Goal: Task Accomplishment & Management: Manage account settings

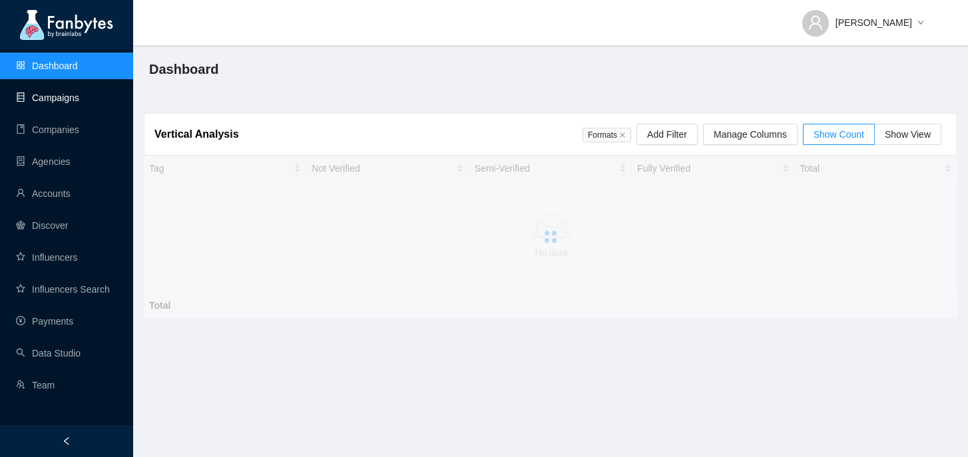
click at [79, 101] on link "Campaigns" at bounding box center [47, 98] width 63 height 11
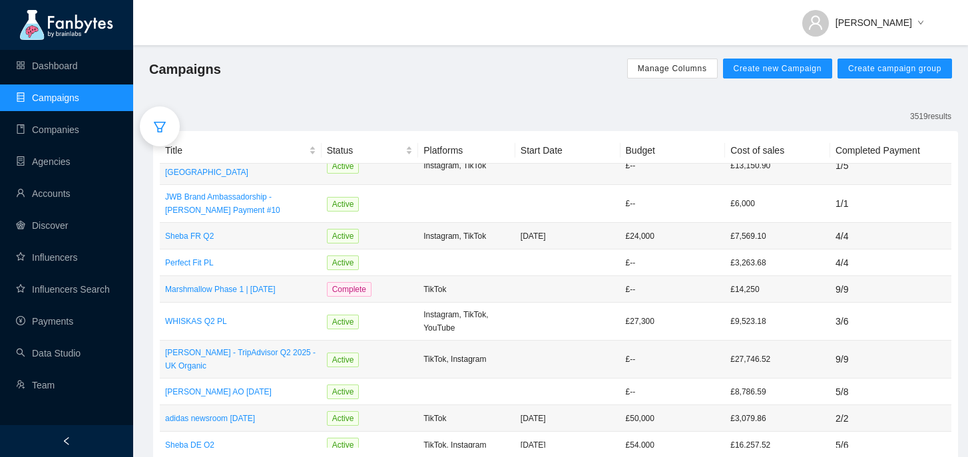
scroll to position [50, 0]
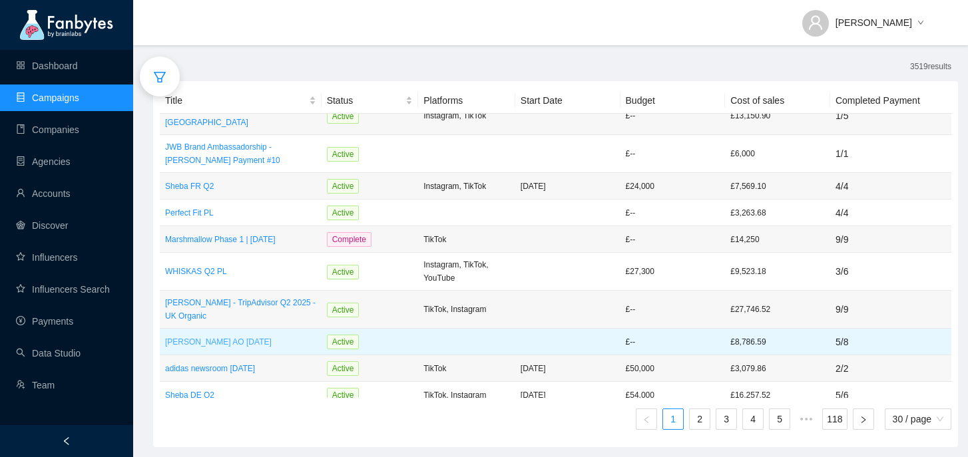
click at [260, 336] on p "[PERSON_NAME] AO [DATE]" at bounding box center [240, 342] width 151 height 13
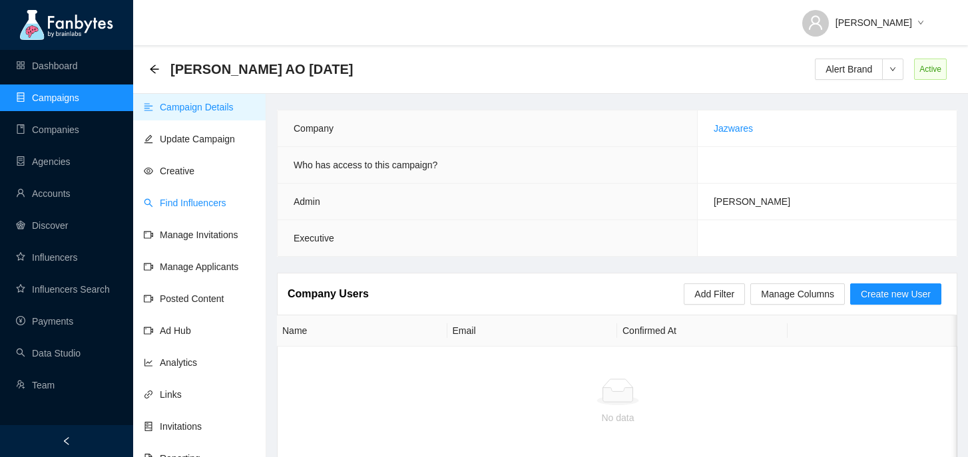
click at [226, 206] on link "Find Influencers" at bounding box center [185, 203] width 83 height 11
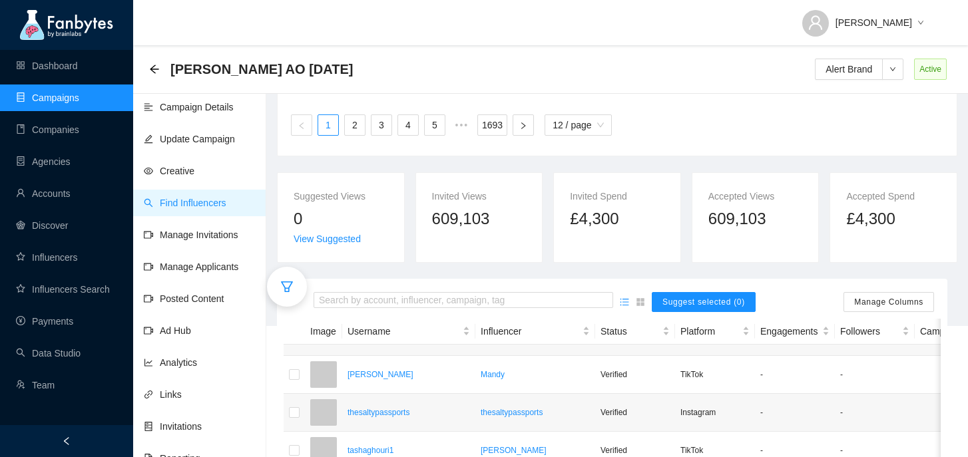
scroll to position [168, 0]
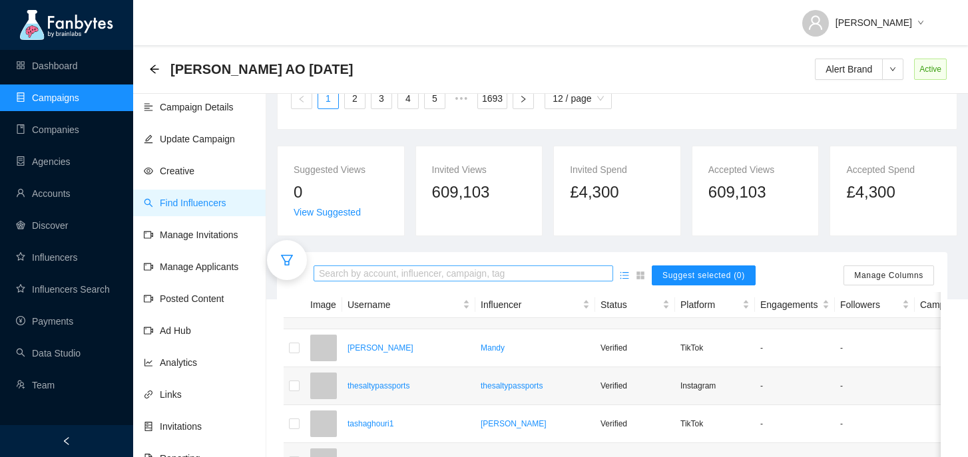
click at [428, 271] on input "search" at bounding box center [463, 274] width 289 height 15
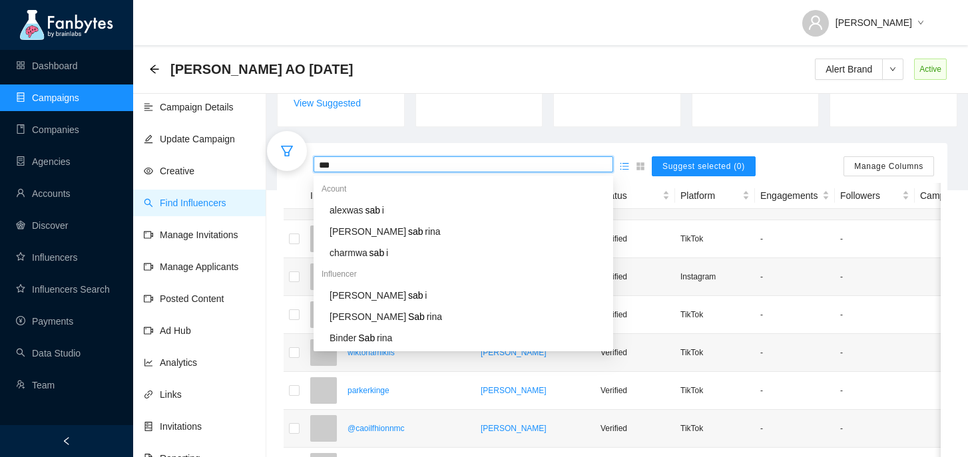
scroll to position [295, 0]
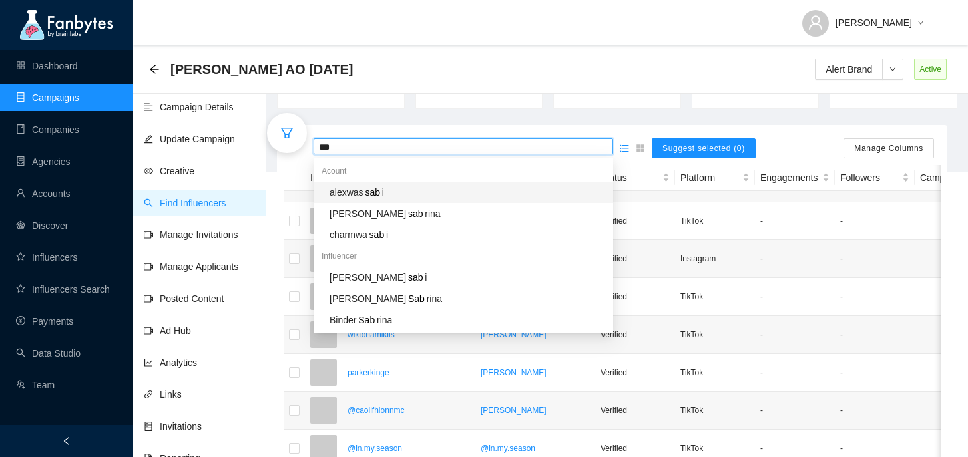
type input "****"
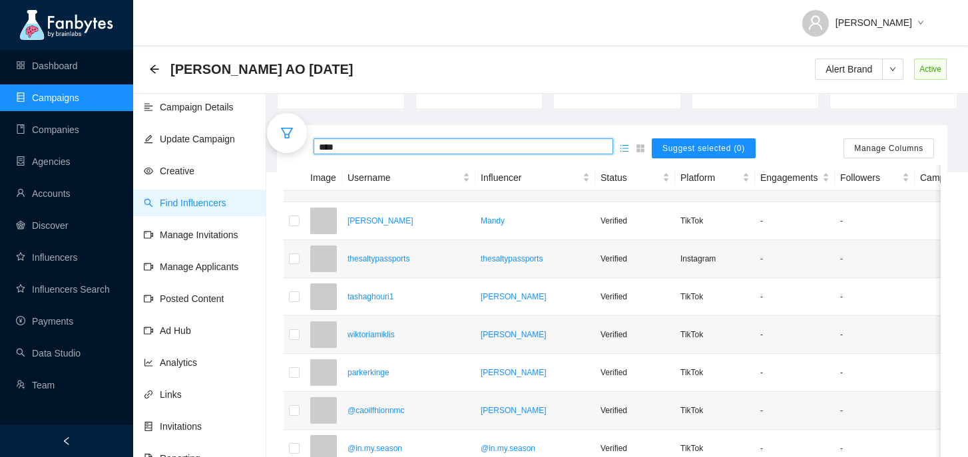
click at [376, 150] on input "****" at bounding box center [463, 147] width 289 height 15
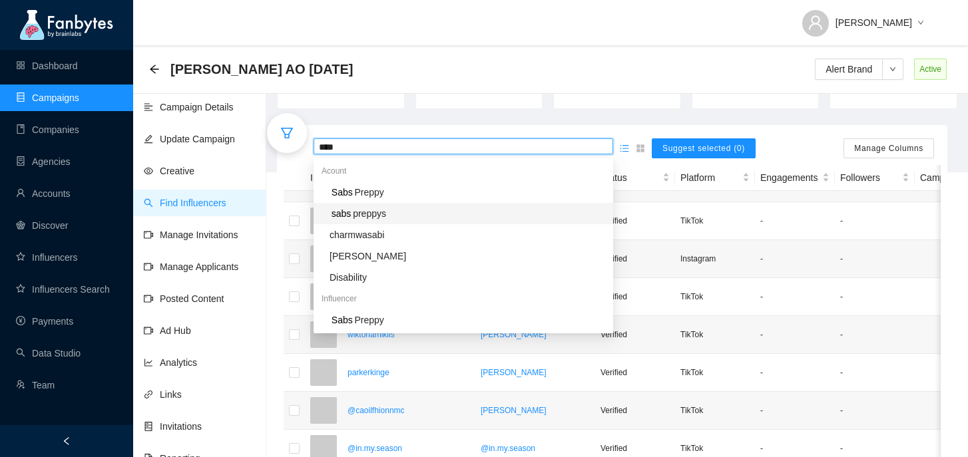
click at [380, 215] on span "preppys" at bounding box center [369, 213] width 33 height 11
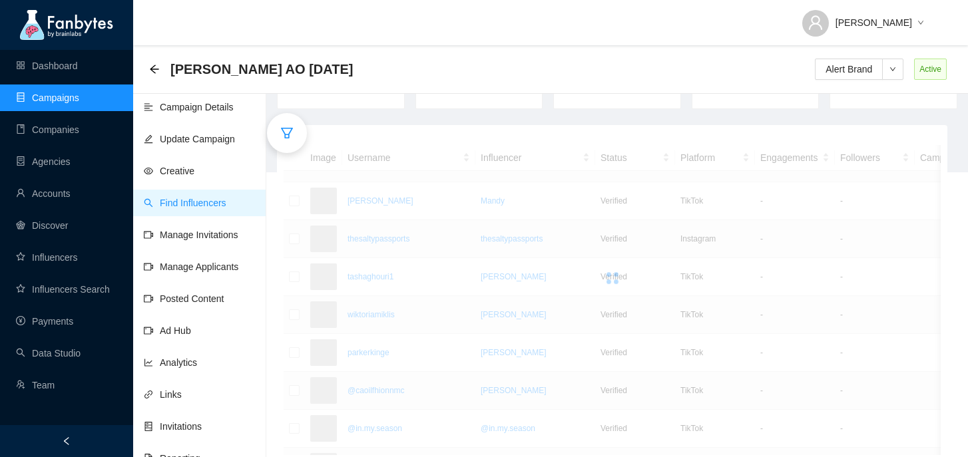
scroll to position [141, 0]
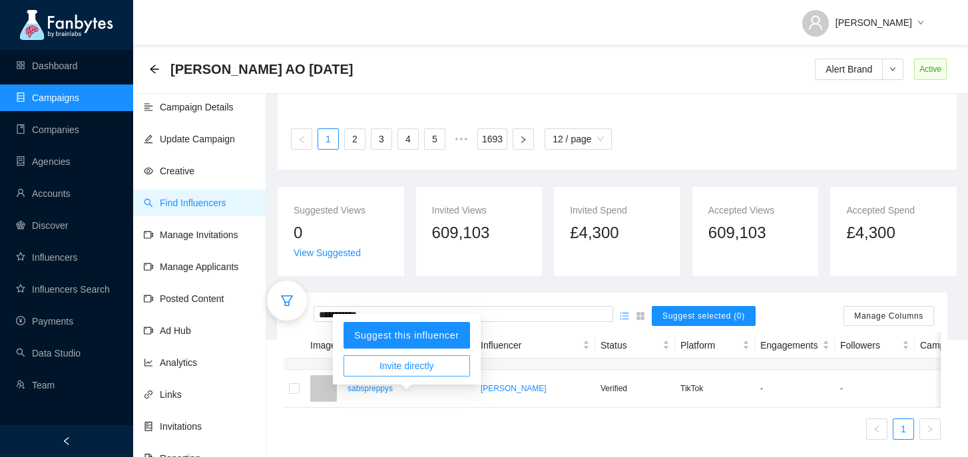
click at [408, 359] on span "Invite directly" at bounding box center [407, 366] width 55 height 15
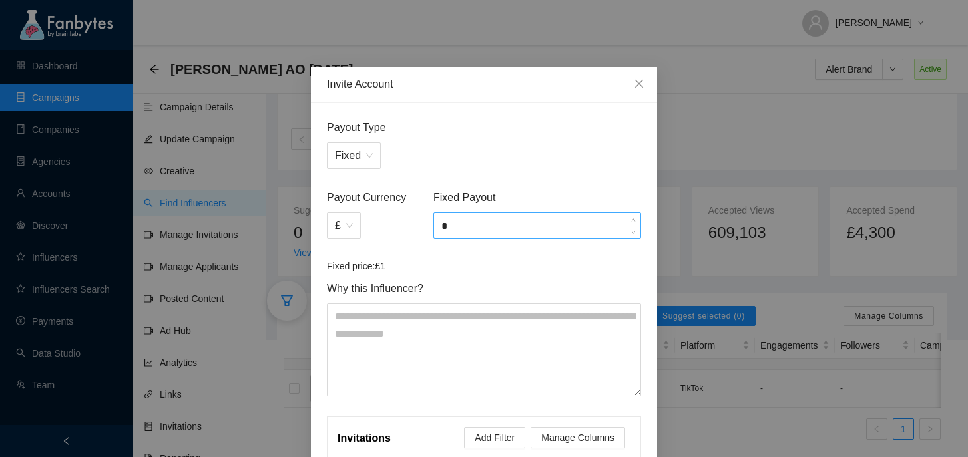
click at [494, 224] on input "*" at bounding box center [537, 225] width 206 height 25
type input "*****"
click at [499, 165] on div "Fixed" at bounding box center [484, 155] width 314 height 27
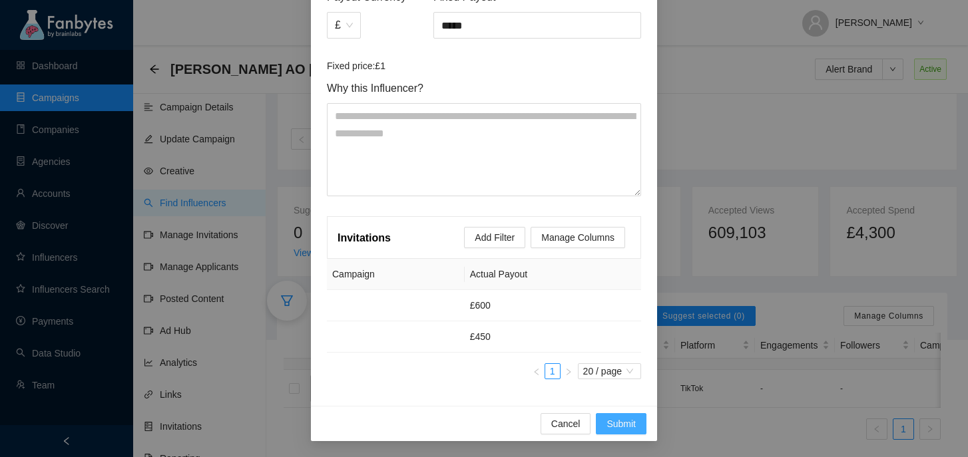
click at [613, 423] on span "Submit" at bounding box center [621, 424] width 29 height 15
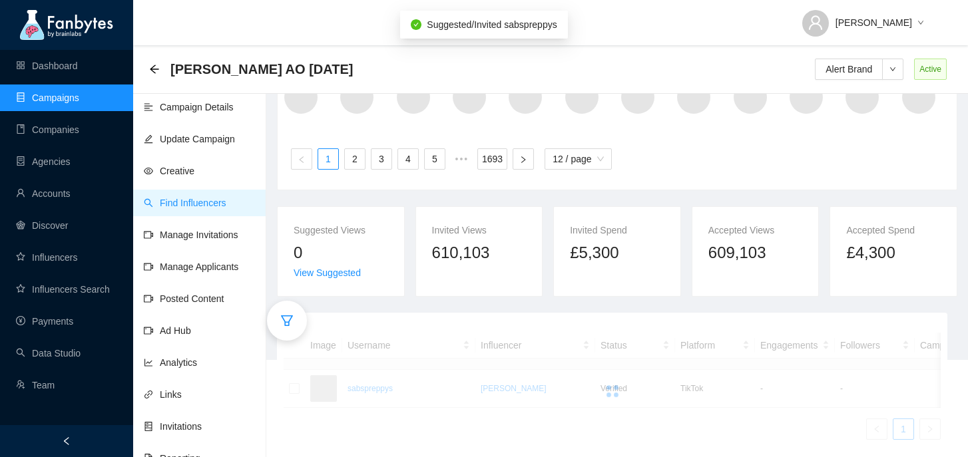
scroll to position [121, 0]
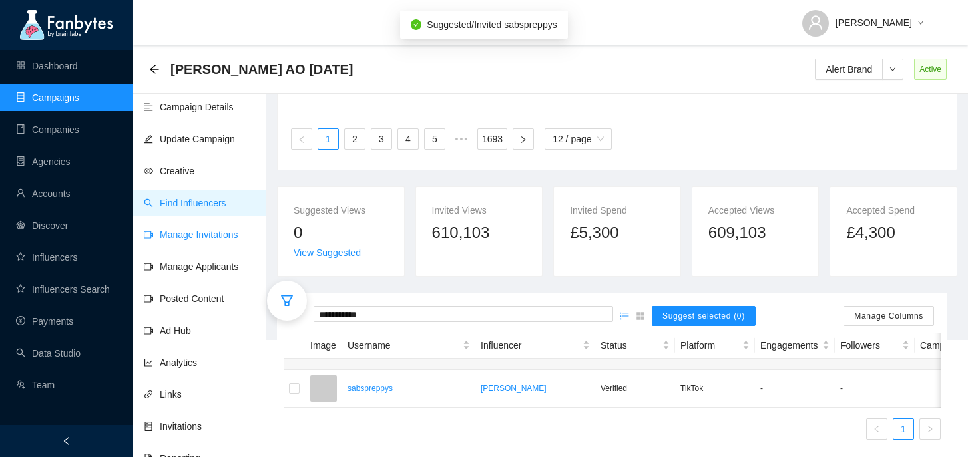
click at [232, 236] on link "Manage Invitations" at bounding box center [191, 235] width 95 height 11
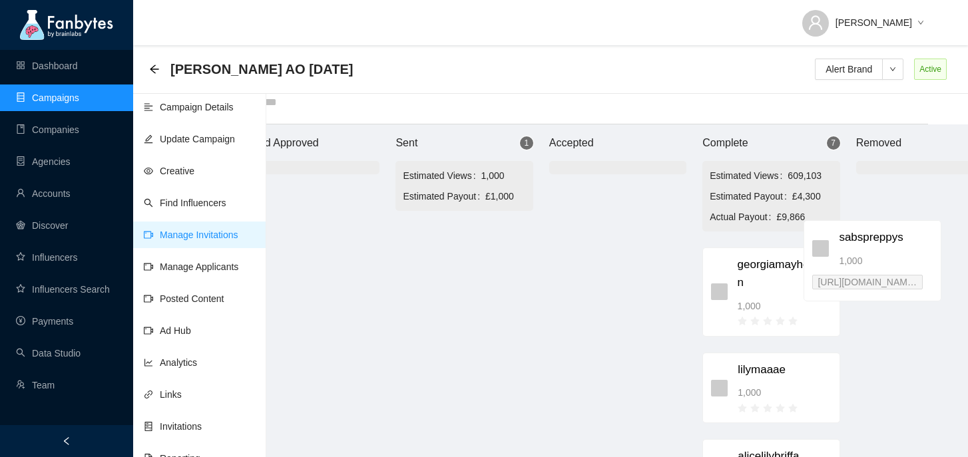
scroll to position [13, 89]
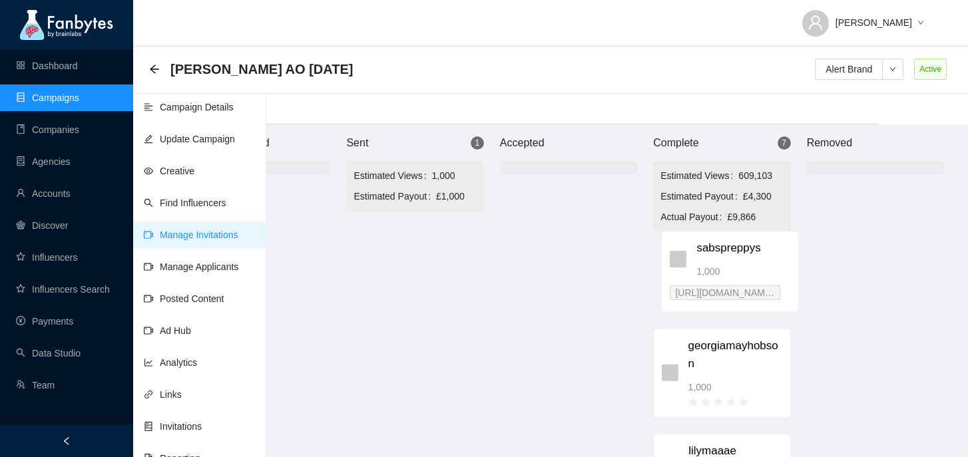
drag, startPoint x: 533, startPoint y: 249, endPoint x: 764, endPoint y: 252, distance: 231.1
click at [764, 252] on div "Brand Approved Sent 1 Estimated Views 1,000 Estimated Payout £1,000 sabspreppys…" at bounding box center [568, 291] width 799 height 333
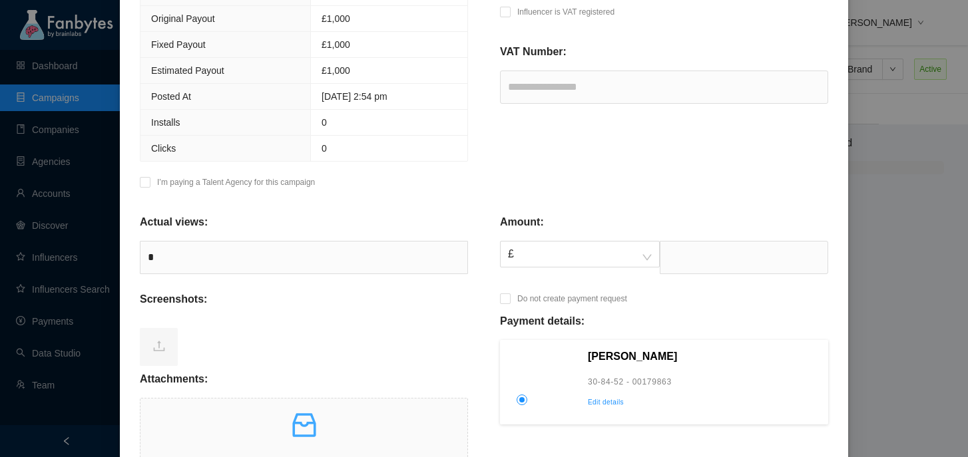
scroll to position [376, 0]
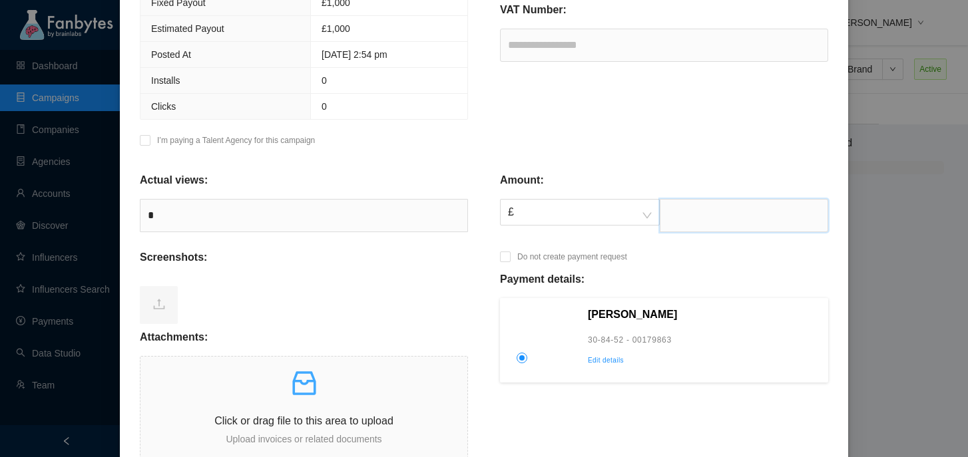
click at [674, 210] on input "text" at bounding box center [744, 215] width 168 height 33
type input "****"
click at [353, 271] on div "Screenshots:" at bounding box center [304, 263] width 328 height 27
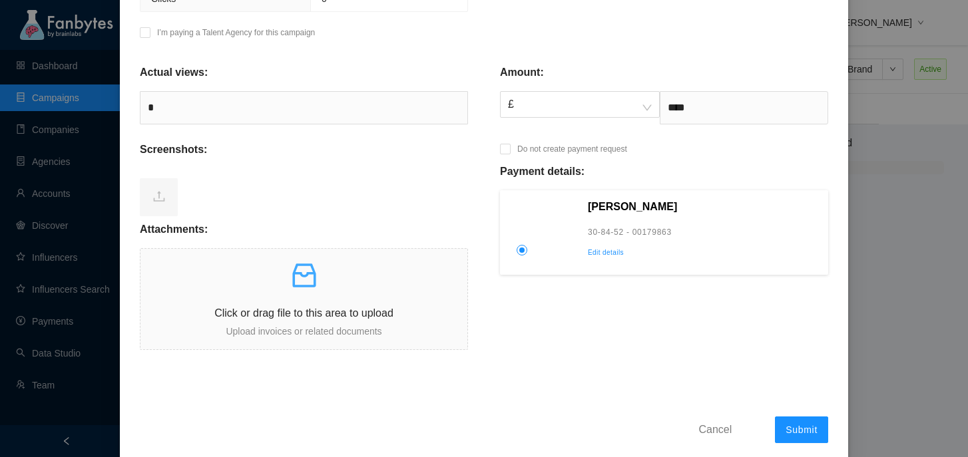
scroll to position [485, 0]
click at [254, 290] on p at bounding box center [304, 275] width 327 height 32
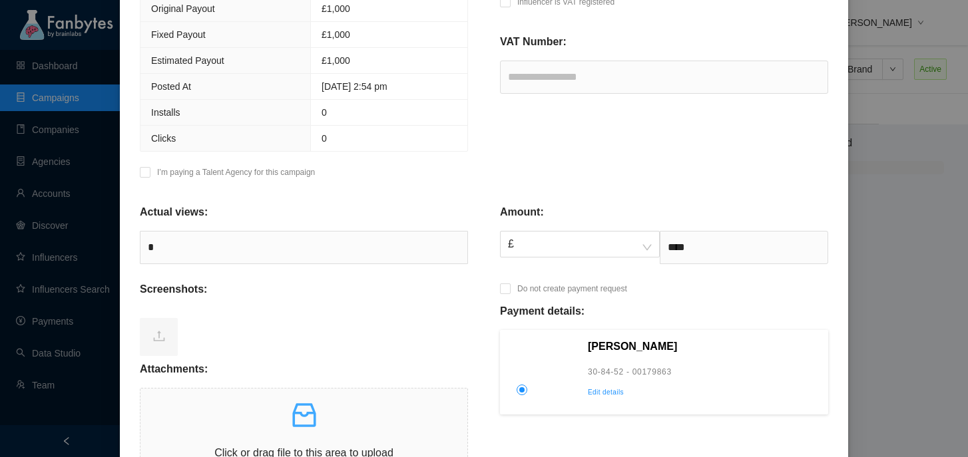
scroll to position [523, 0]
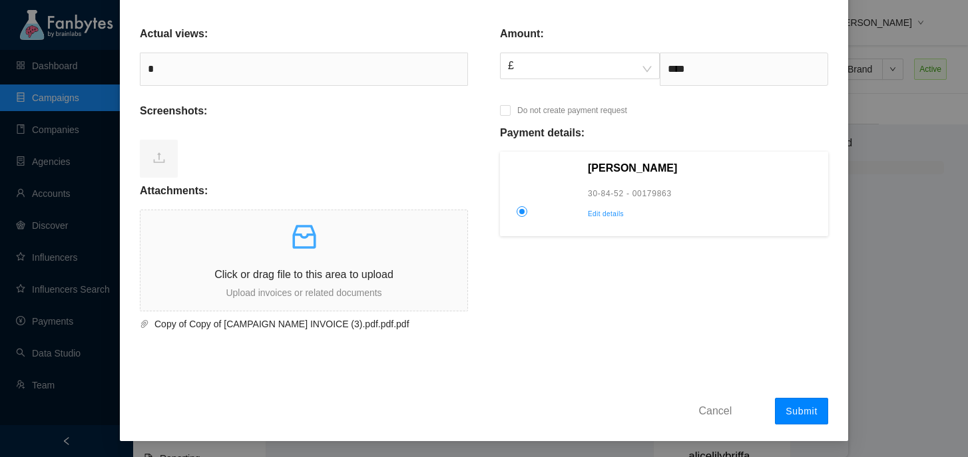
click at [806, 409] on span "Submit" at bounding box center [802, 411] width 32 height 11
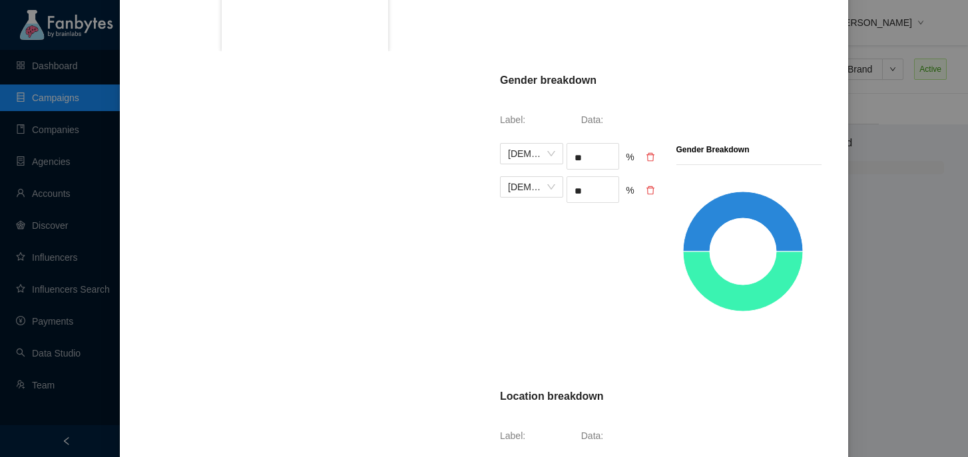
scroll to position [0, 0]
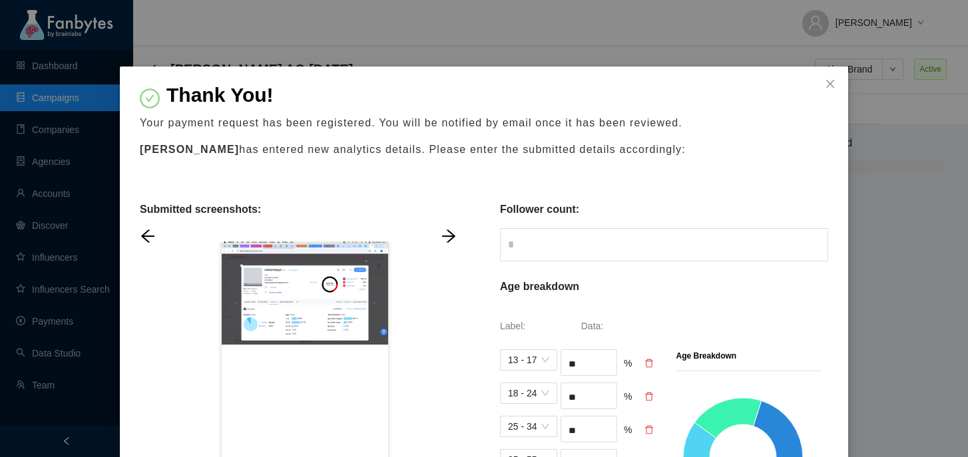
click at [323, 39] on div "Thank You! Your payment request has been registered. You will be notified by em…" at bounding box center [484, 228] width 968 height 457
click at [384, 39] on div "Thank You! Your payment request has been registered. You will be notified by em…" at bounding box center [484, 228] width 968 height 457
click at [825, 83] on icon "close" at bounding box center [830, 84] width 11 height 11
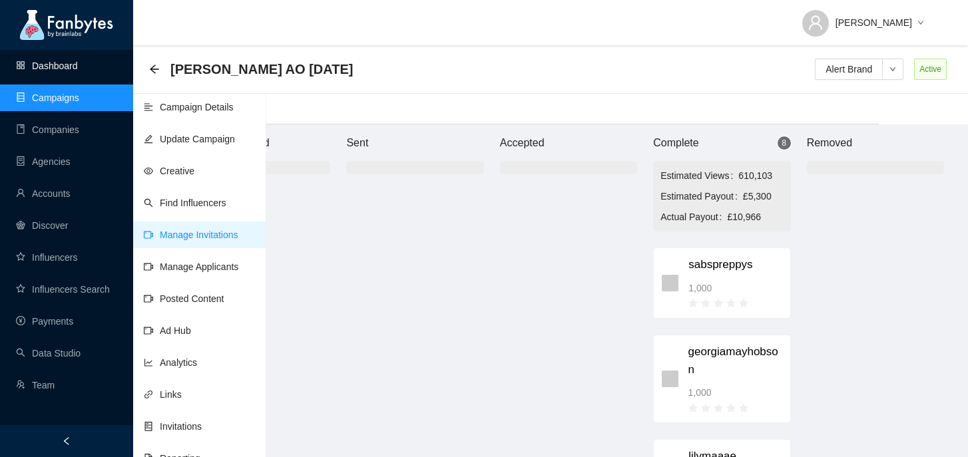
click at [41, 71] on link "Dashboard" at bounding box center [47, 66] width 62 height 11
